Goal: Task Accomplishment & Management: Use online tool/utility

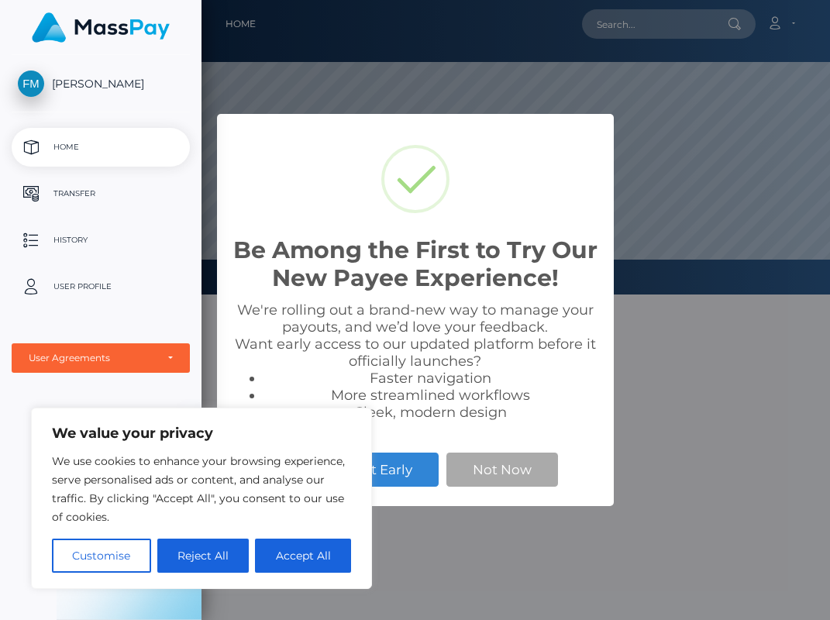
scroll to position [294, 628]
click at [177, 556] on button "Reject All" at bounding box center [203, 555] width 92 height 34
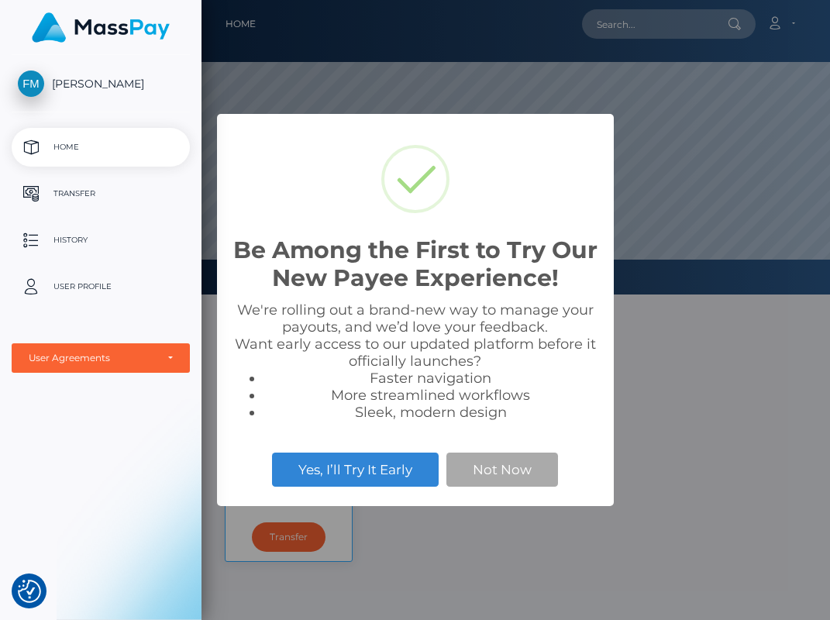
click at [496, 489] on div "Yes, I’ll Try It Early Not Now" at bounding box center [415, 470] width 366 height 43
click at [508, 465] on button "Not Now" at bounding box center [502, 469] width 112 height 34
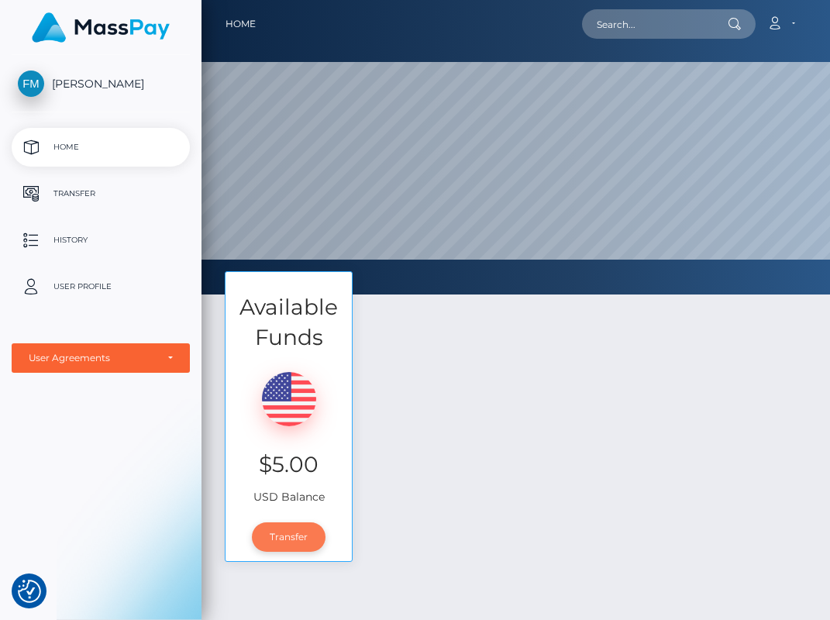
click at [294, 522] on link "Transfer" at bounding box center [289, 536] width 74 height 29
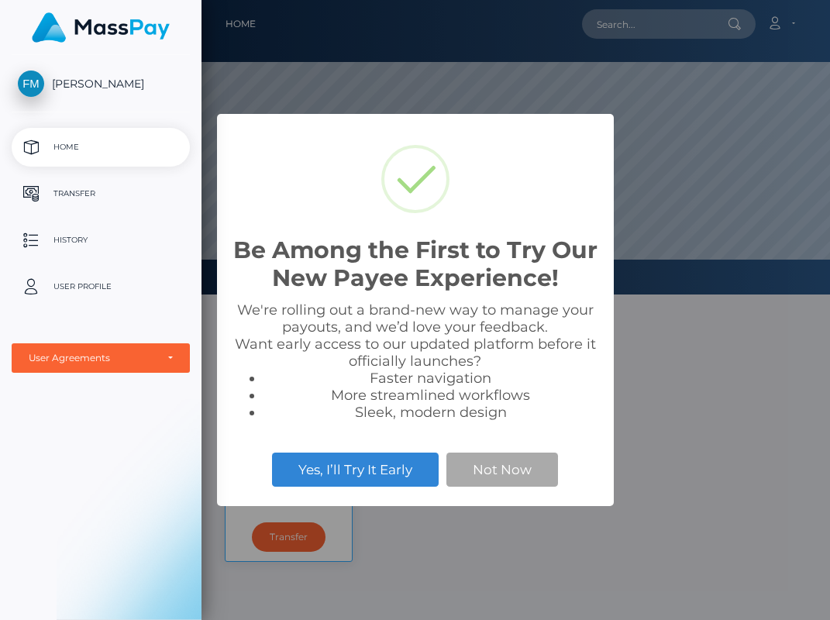
scroll to position [294, 628]
click at [497, 472] on button "Not Now" at bounding box center [502, 469] width 112 height 34
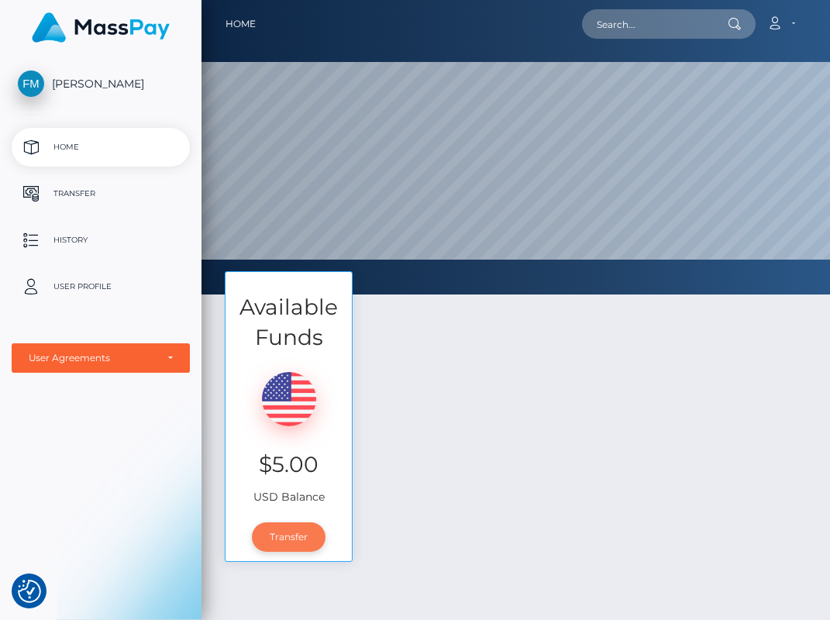
click at [302, 535] on link "Transfer" at bounding box center [289, 536] width 74 height 29
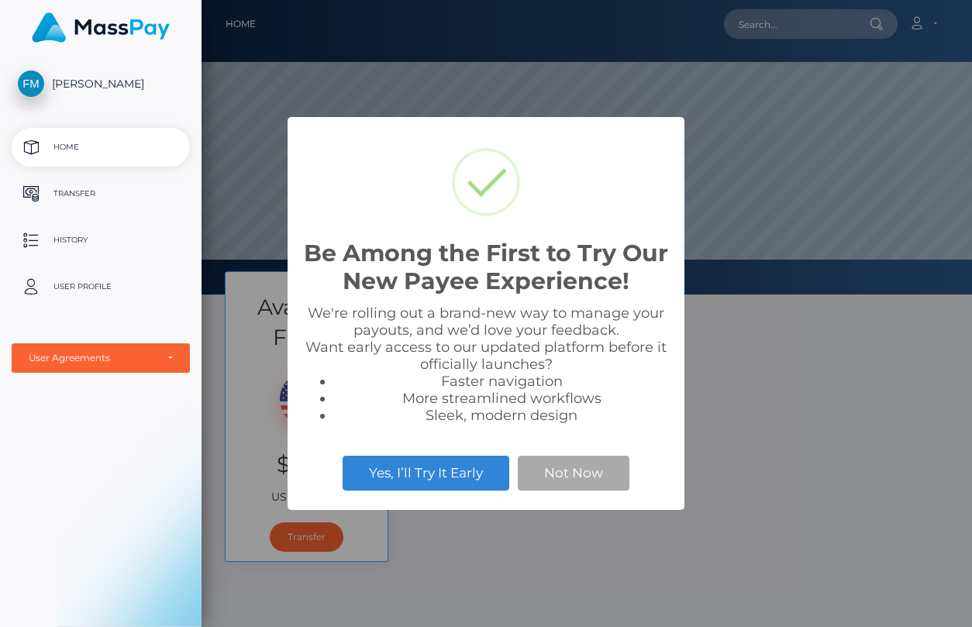
scroll to position [294, 770]
click at [549, 472] on button "Not Now" at bounding box center [574, 473] width 112 height 34
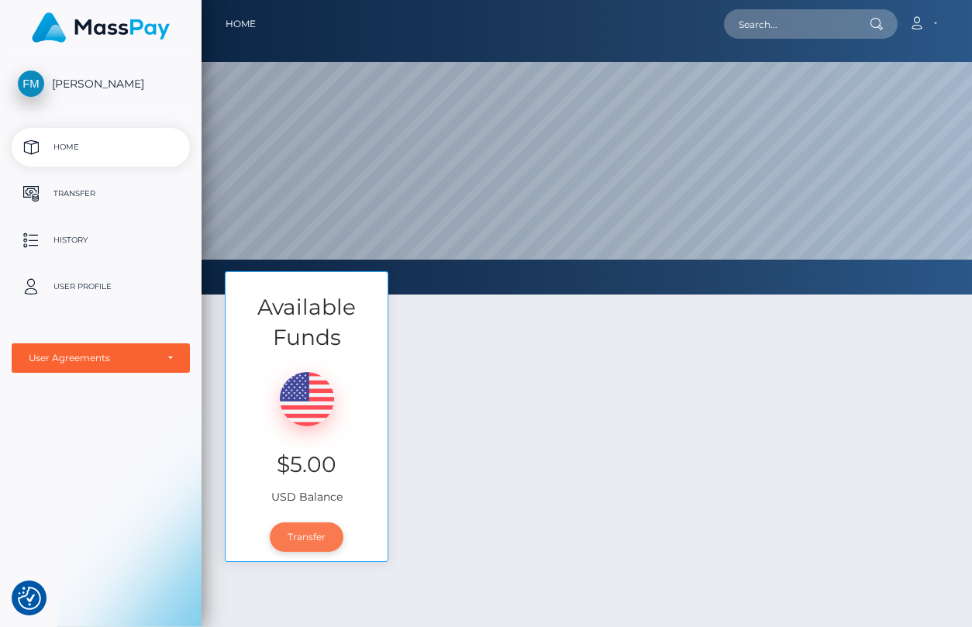
click at [310, 539] on link "Transfer" at bounding box center [307, 536] width 74 height 29
